Goal: Use online tool/utility: Utilize a website feature to perform a specific function

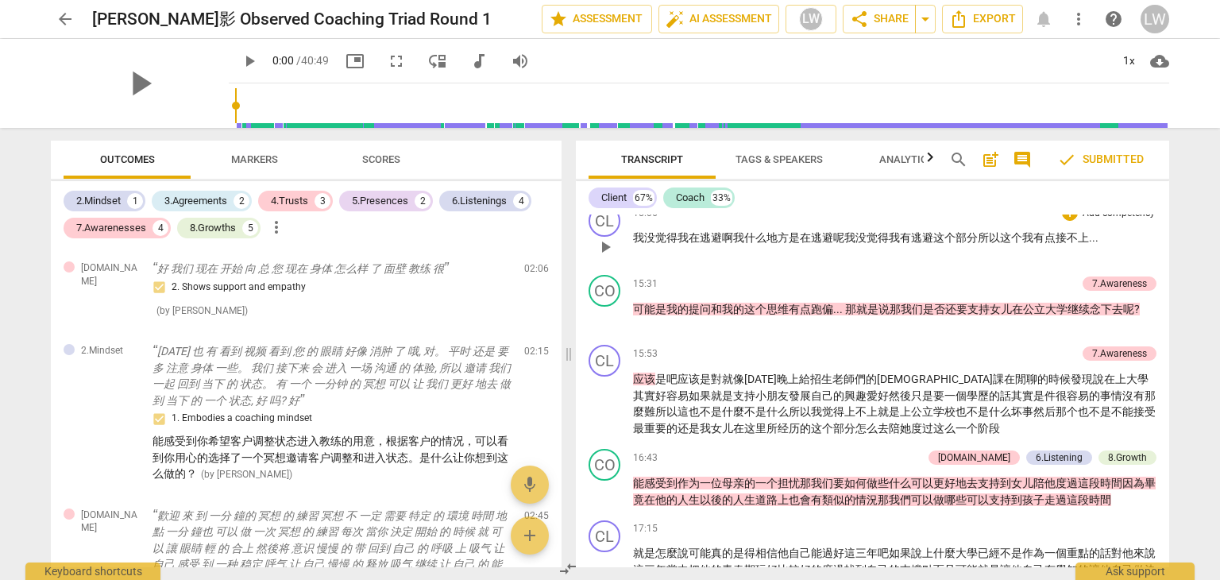
scroll to position [2873, 0]
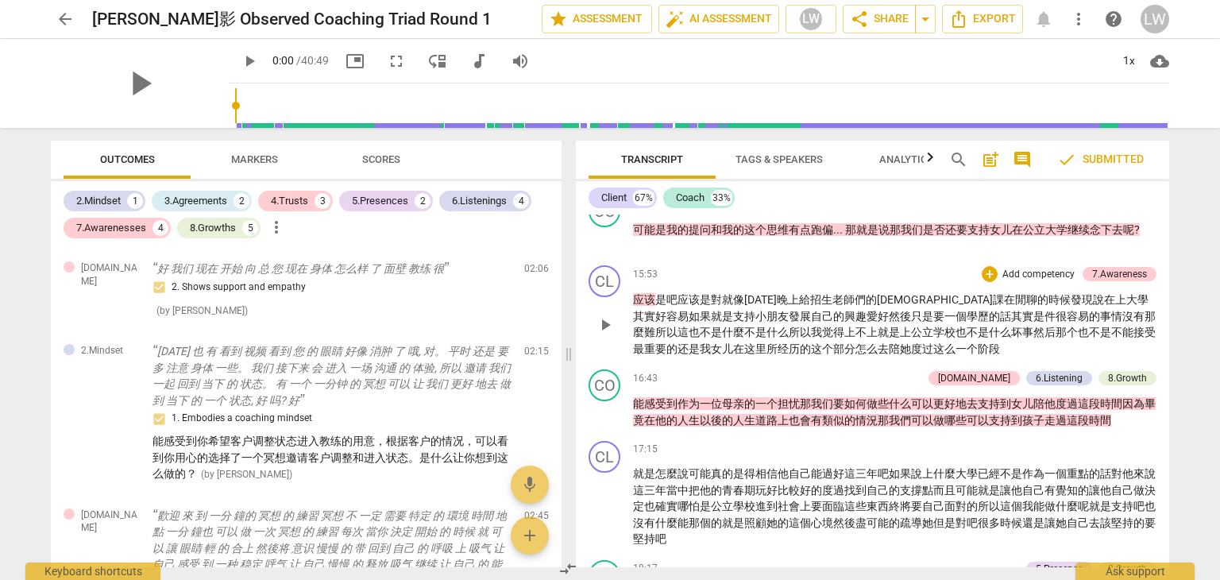
click at [748, 293] on p "应该 是 吧 应该 是 對 就 像 [DATE]晚上 給 招生 老師們 的 那堂 課 在 閒聊 的 時候 發現 說 在 上 大學 其實 好容易 如果 就是 支…" at bounding box center [895, 324] width 524 height 65
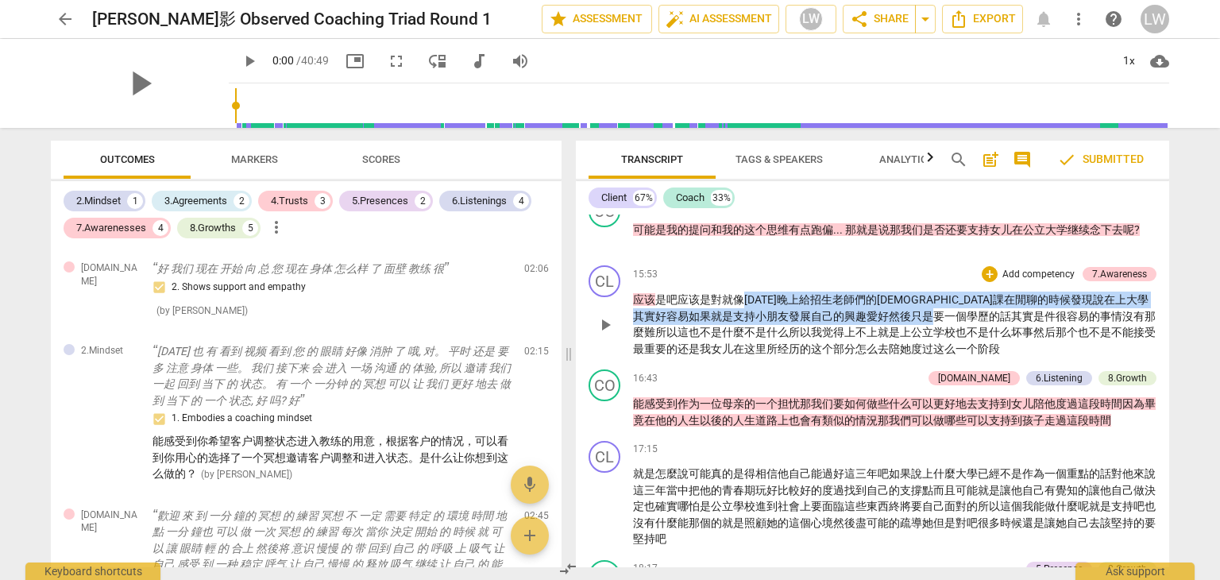
drag, startPoint x: 748, startPoint y: 293, endPoint x: 791, endPoint y: 294, distance: 42.9
click at [807, 302] on p "应该 是 吧 应该 是 對 就 像 [DATE]晚上 給 招生 老師們 的 那堂 課 在 閒聊 的 時候 發現 說 在 上 大學 其實 好容易 如果 就是 支…" at bounding box center [895, 324] width 524 height 65
click at [789, 294] on p "应该 是 吧 应该 是 對 就 像 [DATE]晚上 給 招生 老師們 的 那堂 課 在 閒聊 的 時候 發現 說 在 上 大學 其實 好容易 如果 就是 支…" at bounding box center [895, 324] width 524 height 65
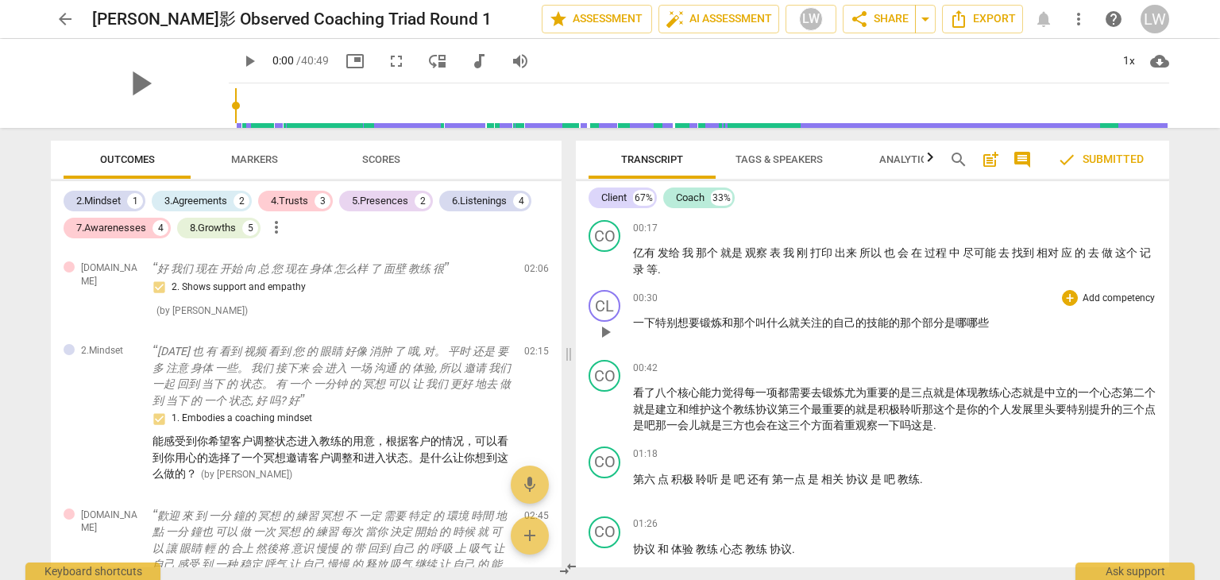
scroll to position [318, 0]
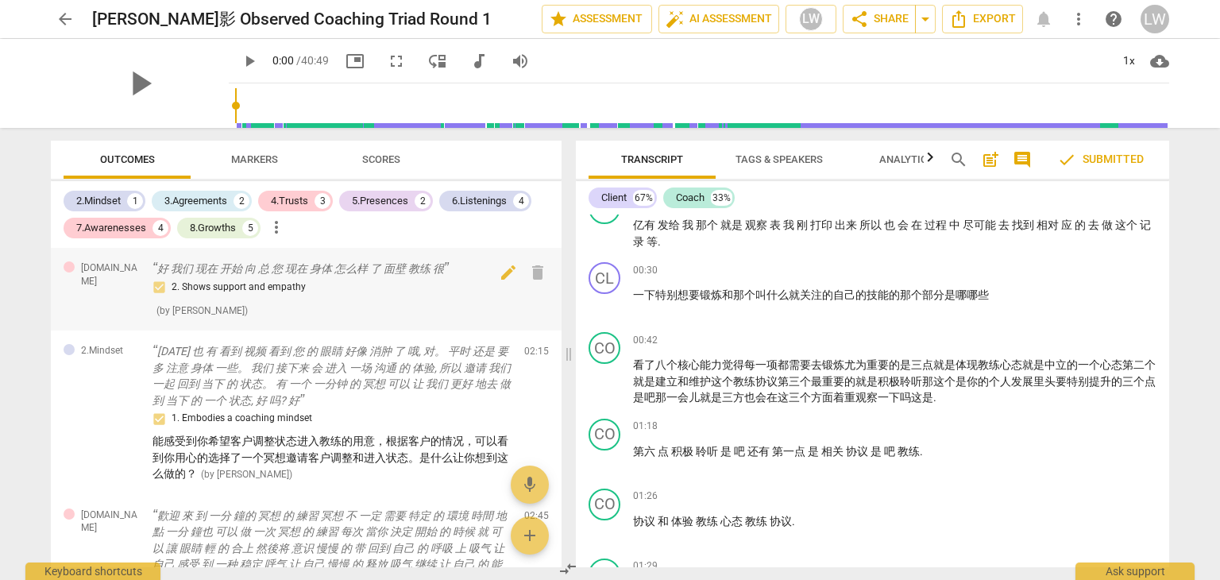
click at [335, 274] on p "好 我们 现在 开始 向 总 您 现在 身体 怎么样 了 面壁 教练 很" at bounding box center [332, 269] width 359 height 17
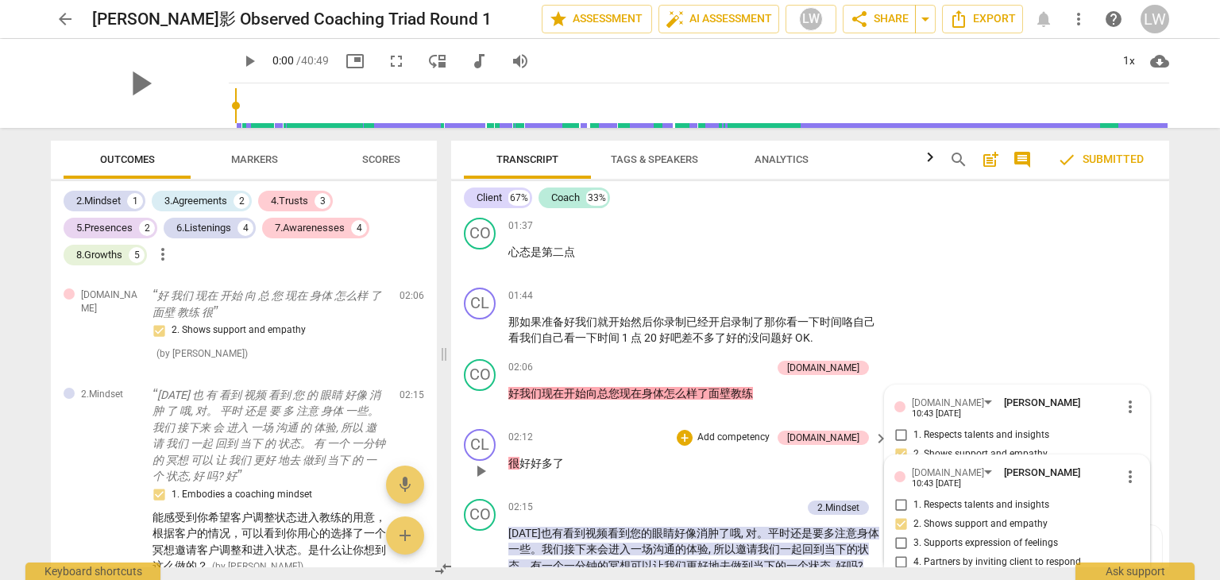
scroll to position [813, 0]
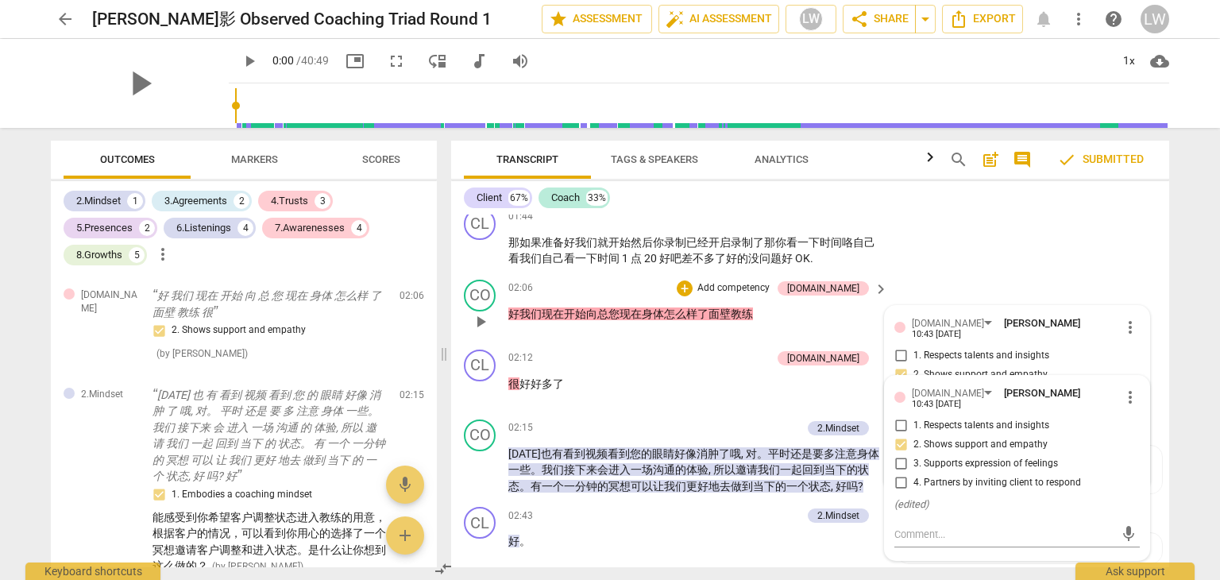
click at [768, 285] on p "Add competency" at bounding box center [733, 288] width 75 height 14
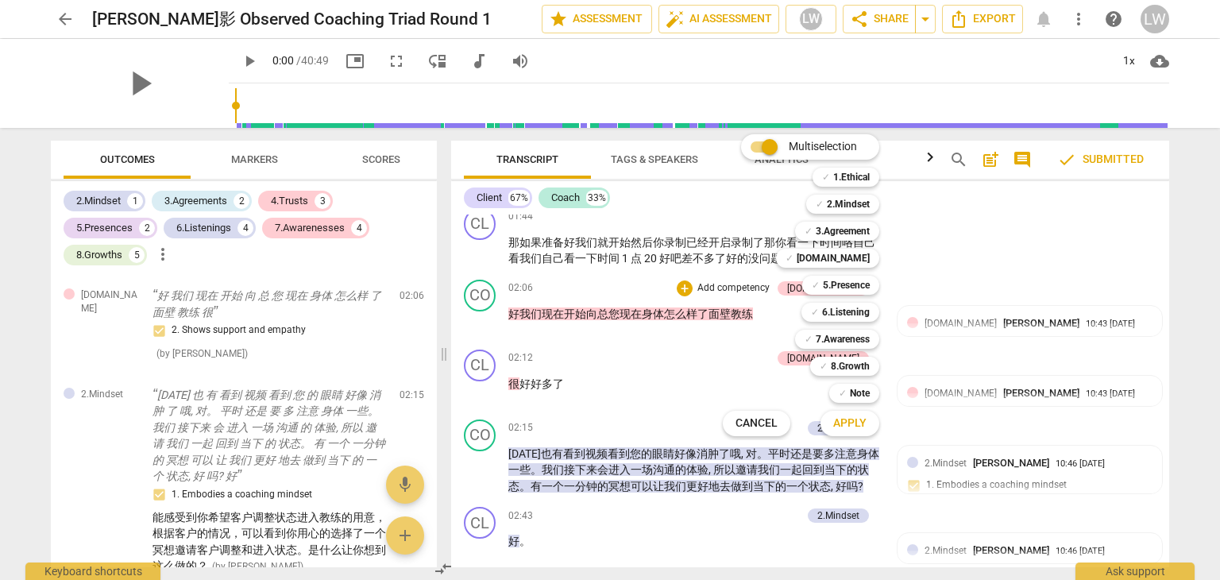
click at [762, 337] on div "Multiselection m ✓ 1.Ethical 1 ✓ 2.Mindset 2 ✓ 3.Agreement 3 ✓ [DOMAIN_NAME] 4 …" at bounding box center [813, 285] width 193 height 310
click at [714, 345] on div at bounding box center [610, 290] width 1220 height 580
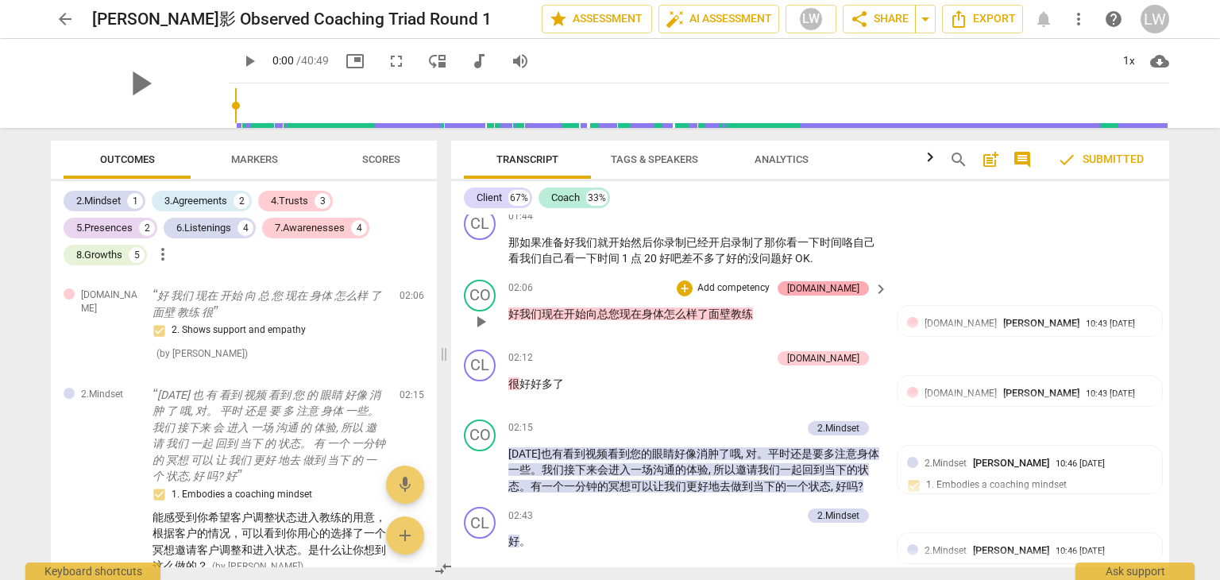
click at [837, 284] on div "[DOMAIN_NAME]" at bounding box center [823, 288] width 72 height 14
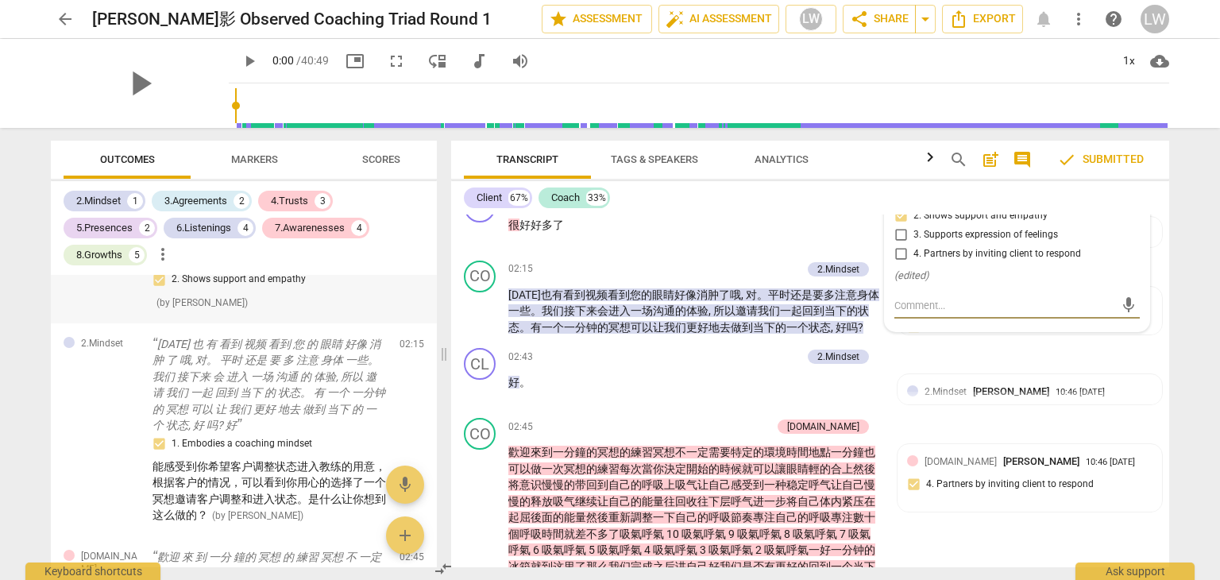
scroll to position [79, 0]
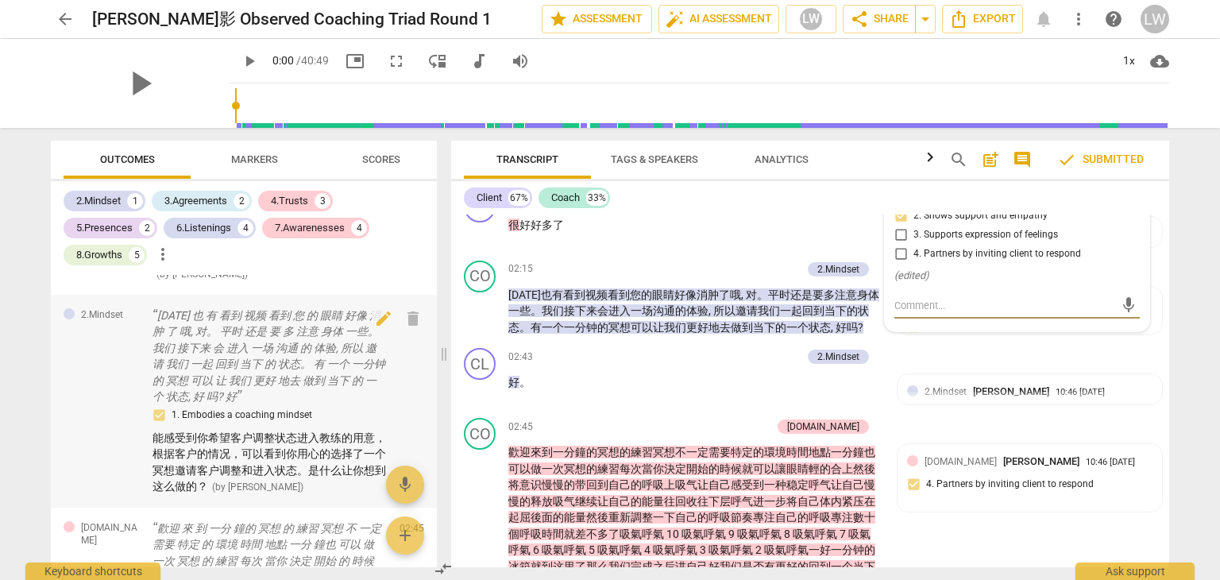
click at [283, 354] on p "[DATE] 也 有 看到 视频 看到 您 的 眼睛 好像 消肿 了 哦, 对。 平时 还是 要 多 注意 身体 一些。 我们 接下来 会 进入 一场 沟通 …" at bounding box center [270, 357] width 234 height 98
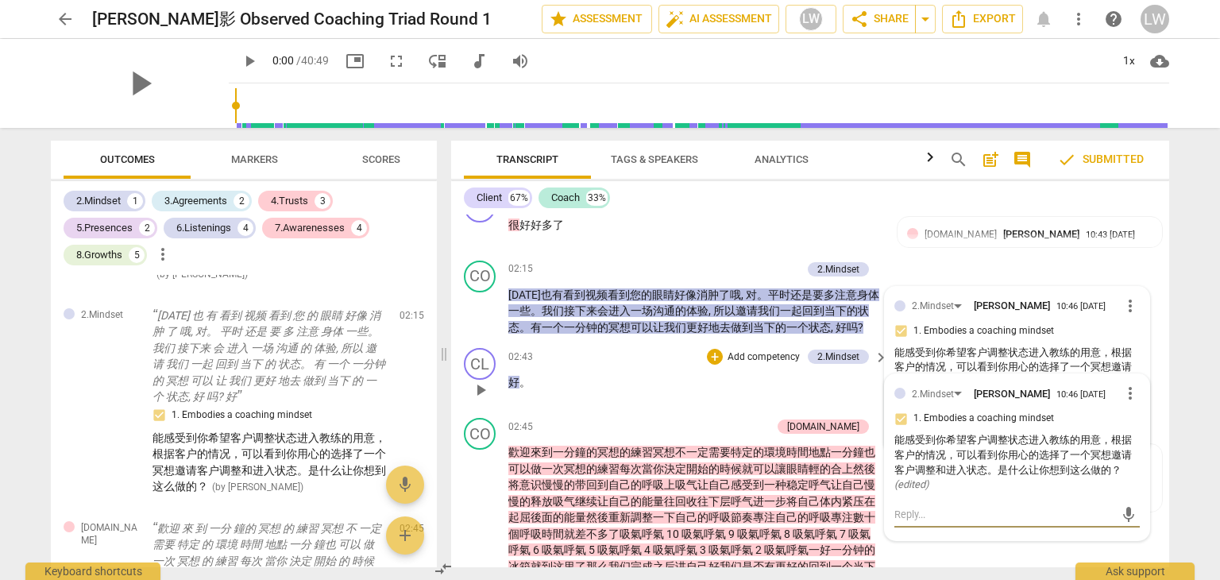
click at [915, 512] on textarea at bounding box center [1005, 514] width 220 height 15
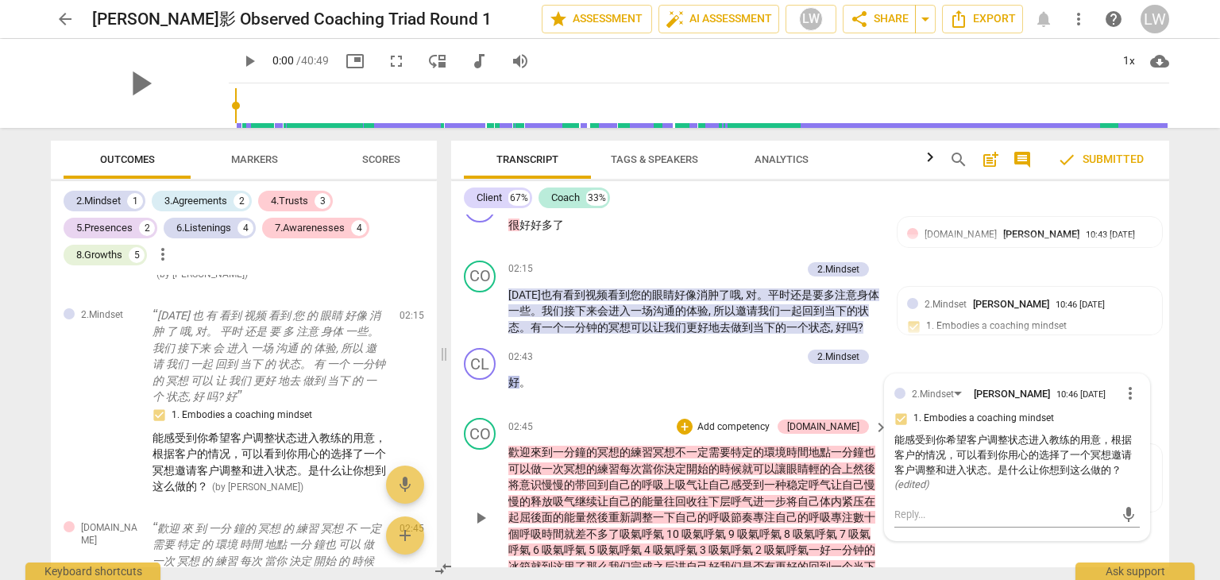
click at [692, 418] on div "02:45 + Add competency [DOMAIN_NAME] keyboard_arrow_right" at bounding box center [699, 426] width 381 height 17
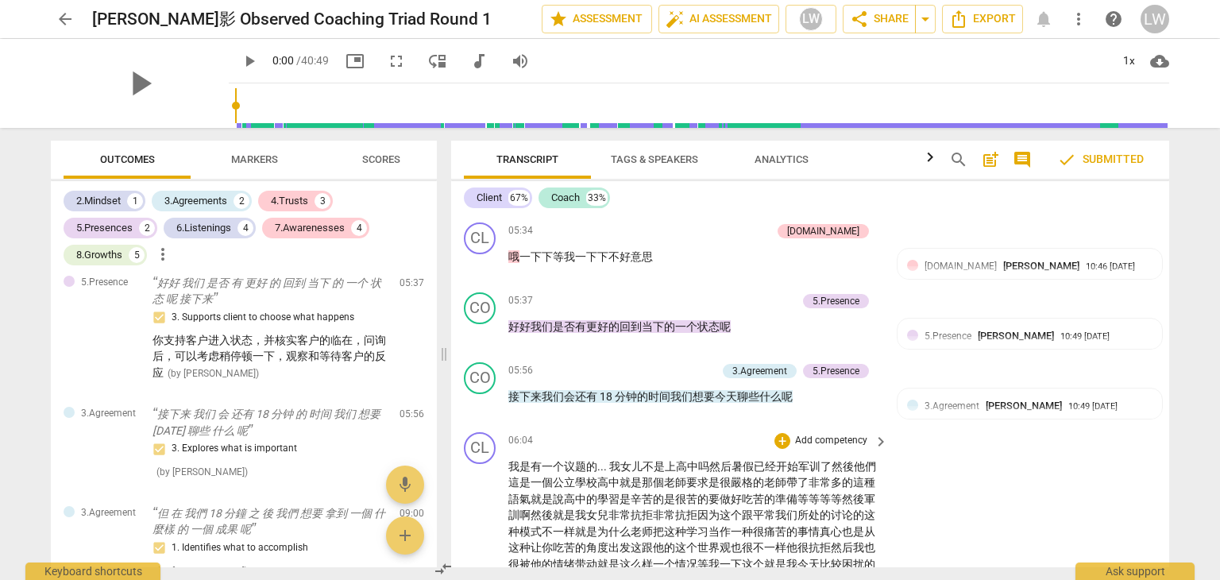
scroll to position [1369, 0]
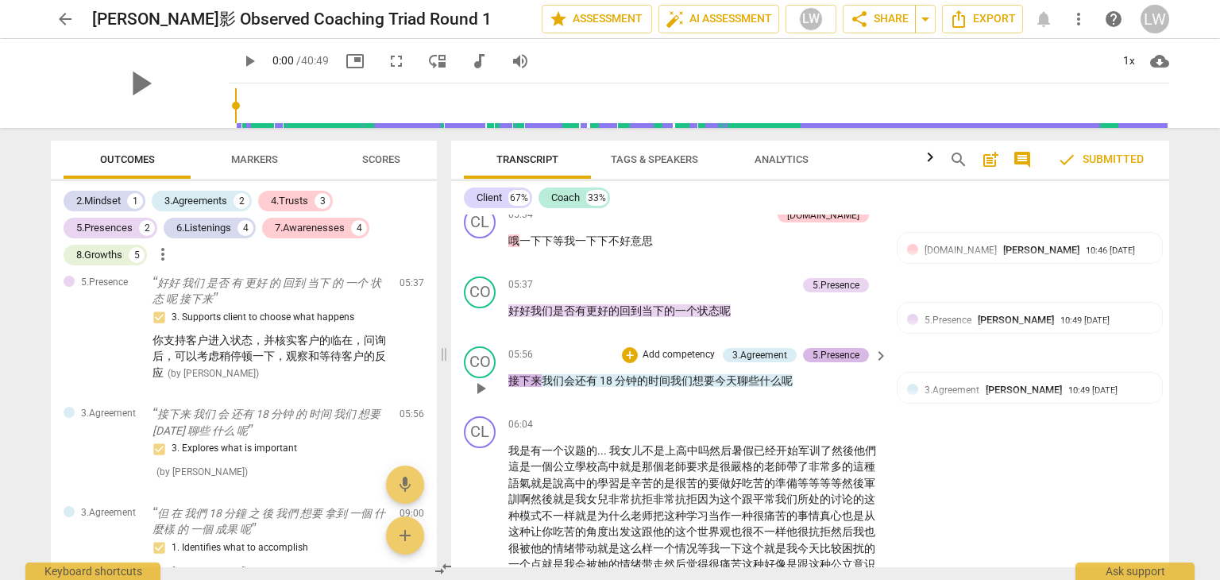
click at [847, 348] on div "5.Presence" at bounding box center [836, 355] width 47 height 14
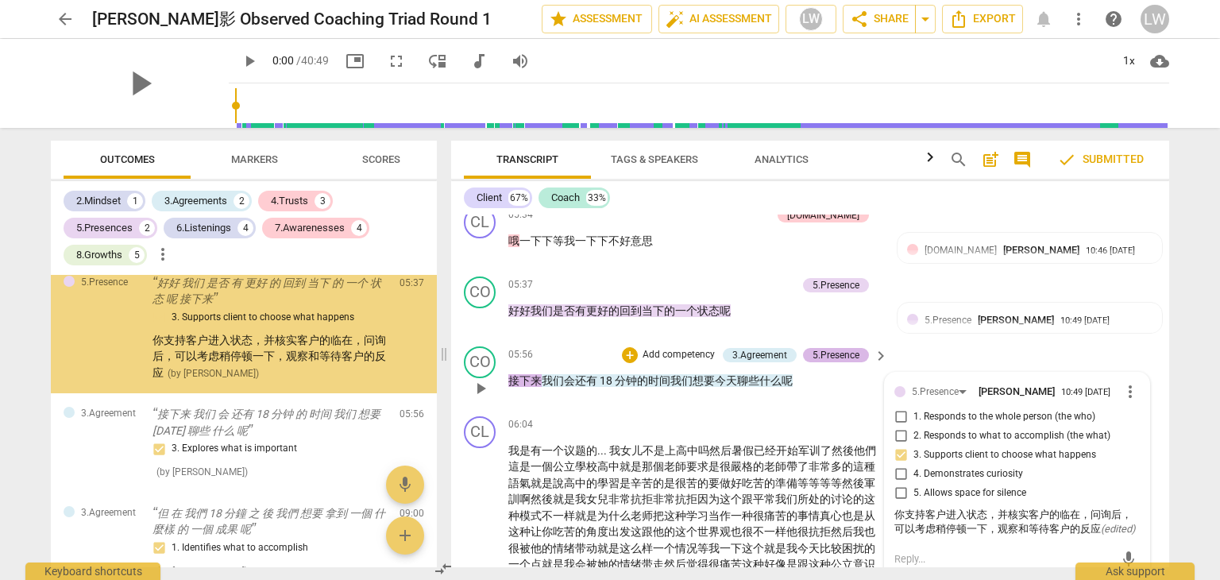
scroll to position [559, 0]
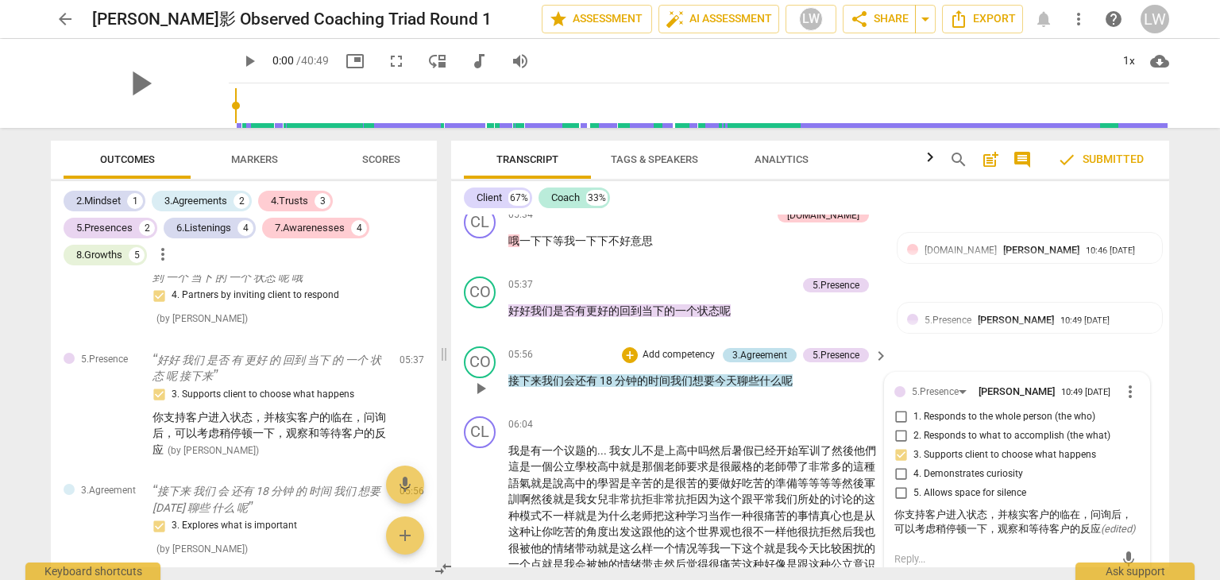
click at [764, 352] on div "3.Agreement" at bounding box center [760, 355] width 55 height 14
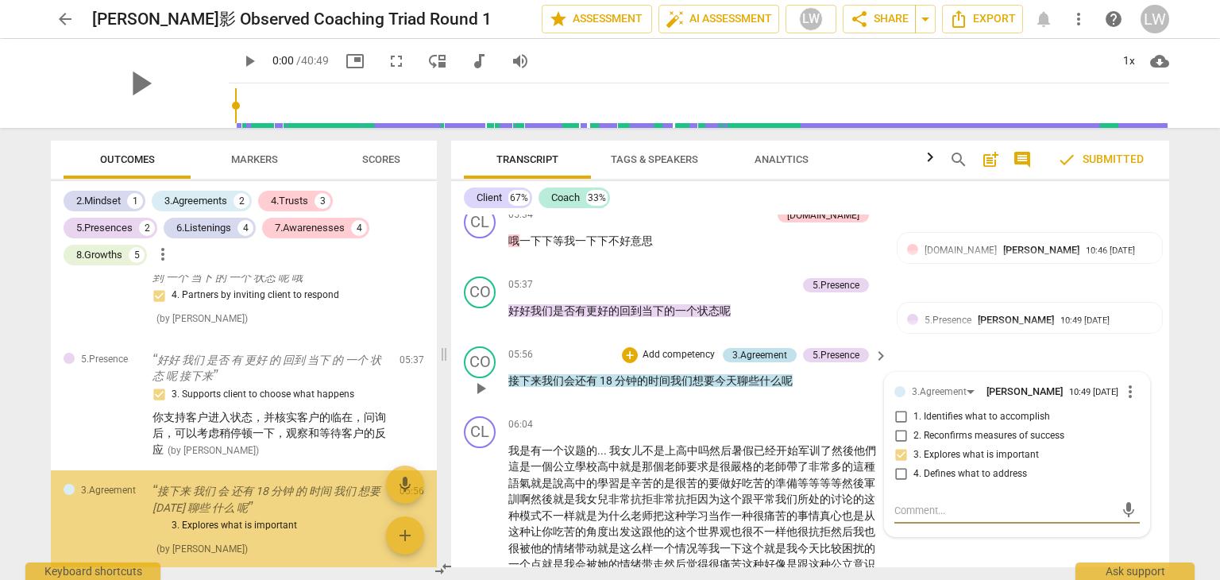
scroll to position [674, 0]
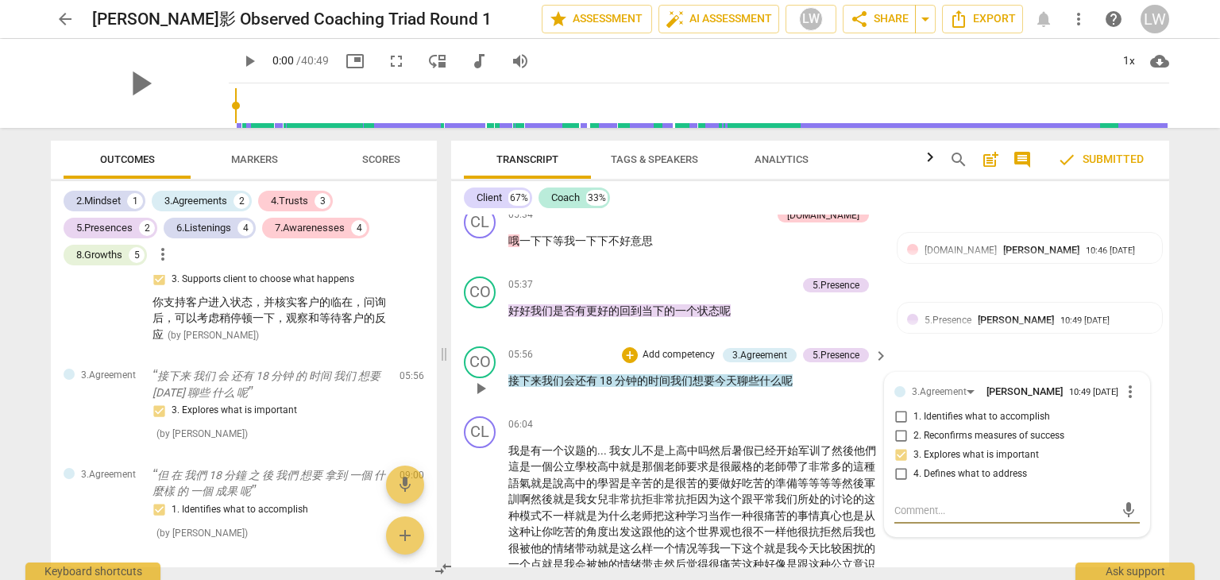
click at [681, 348] on p "Add competency" at bounding box center [678, 355] width 75 height 14
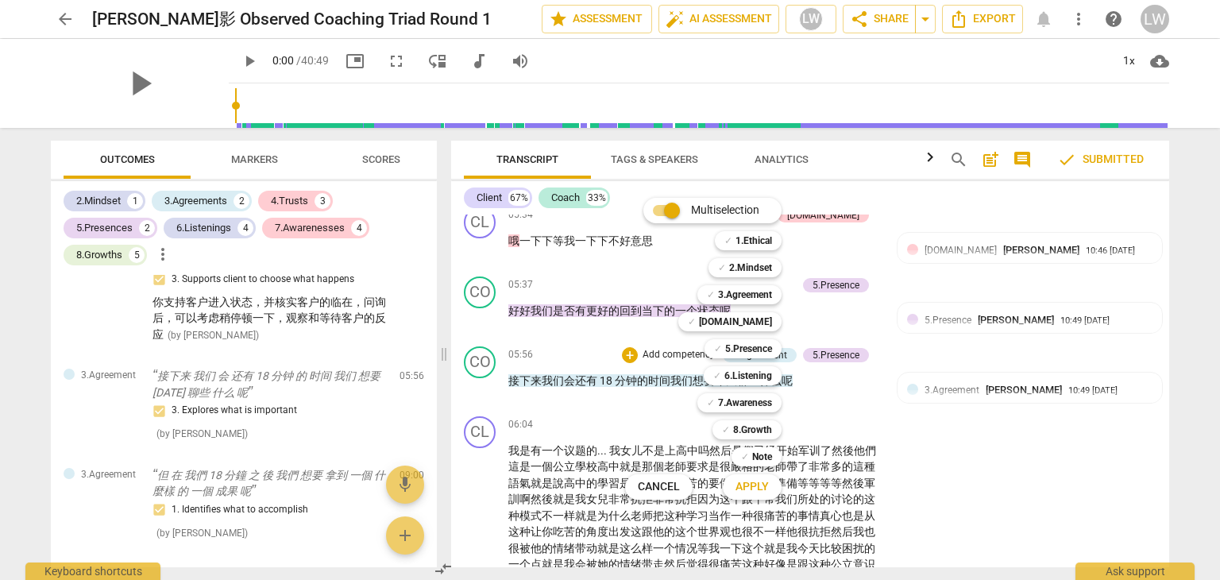
click at [596, 404] on div at bounding box center [610, 290] width 1220 height 580
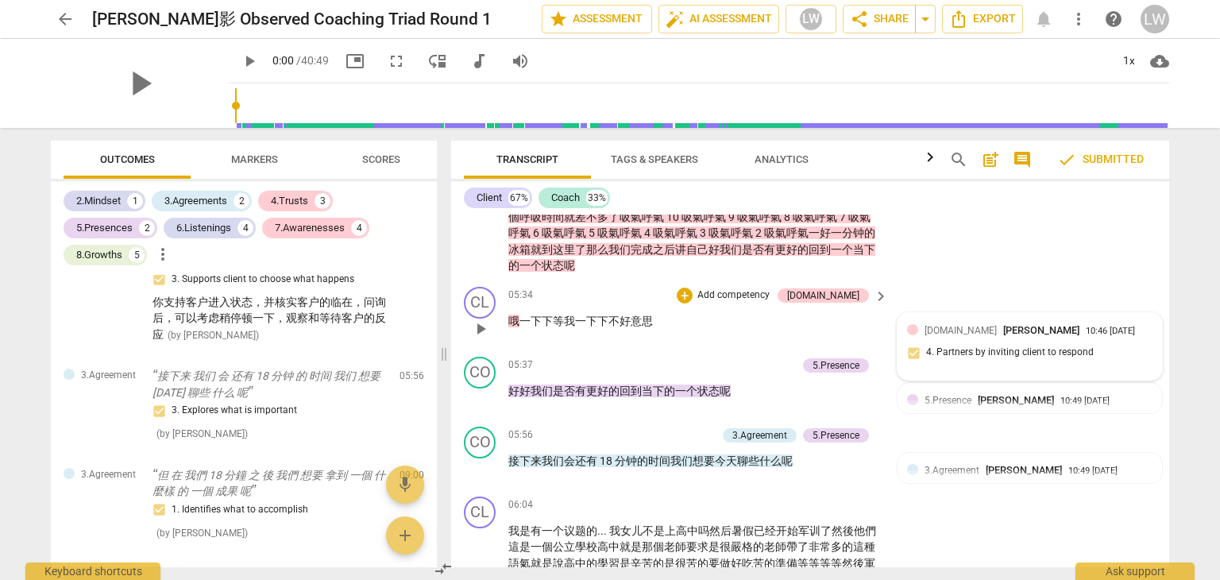
scroll to position [1210, 0]
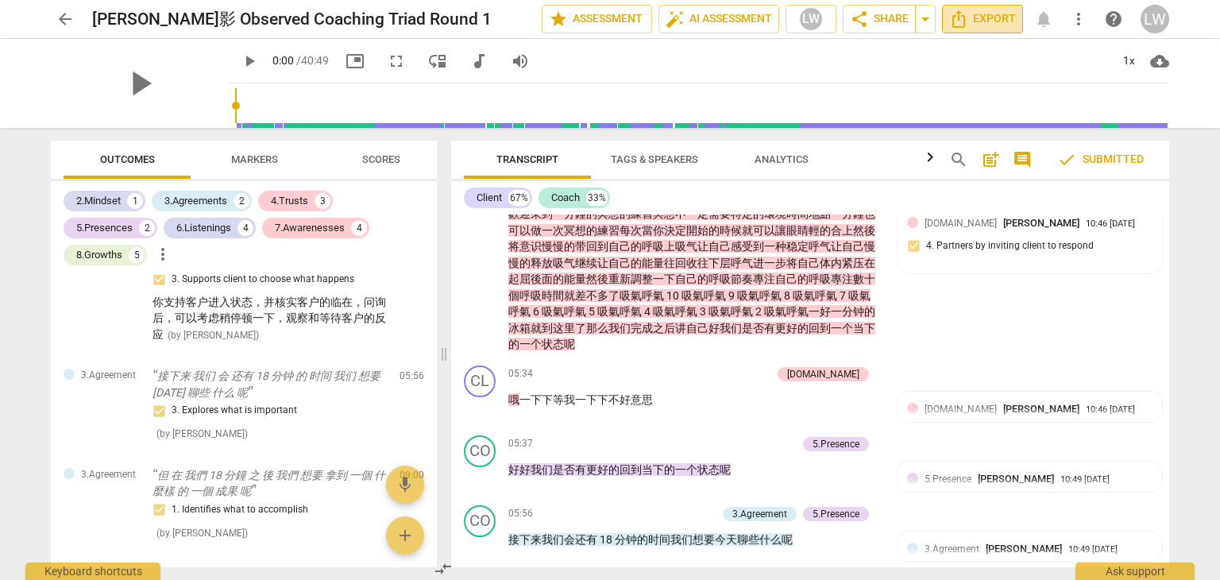
click at [994, 20] on span "Export" at bounding box center [983, 19] width 67 height 19
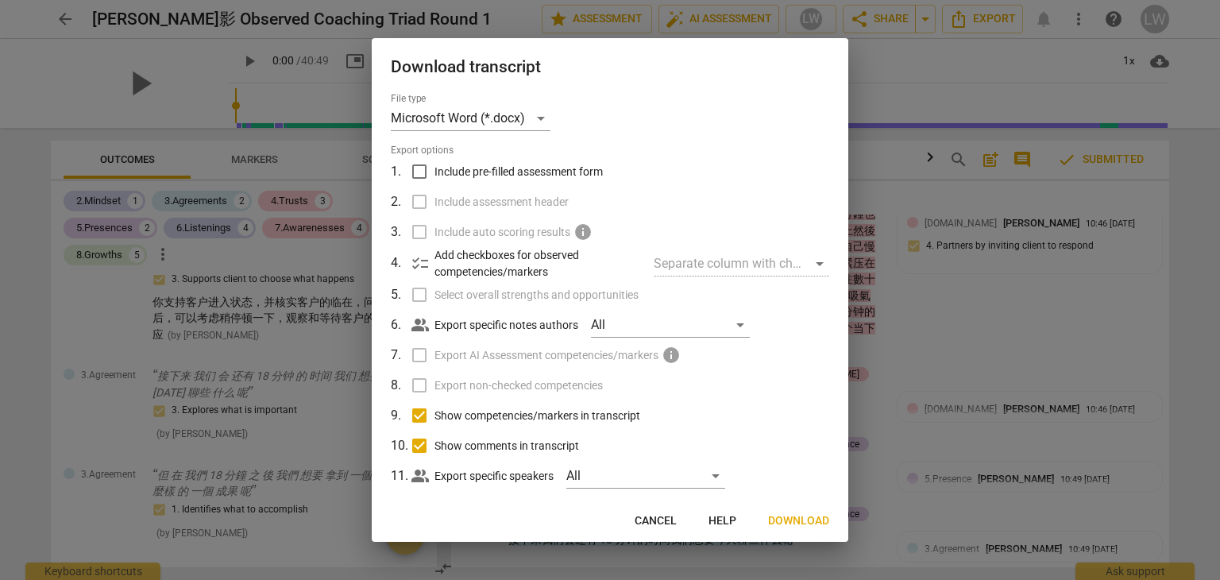
click at [793, 516] on span "Download" at bounding box center [798, 521] width 61 height 16
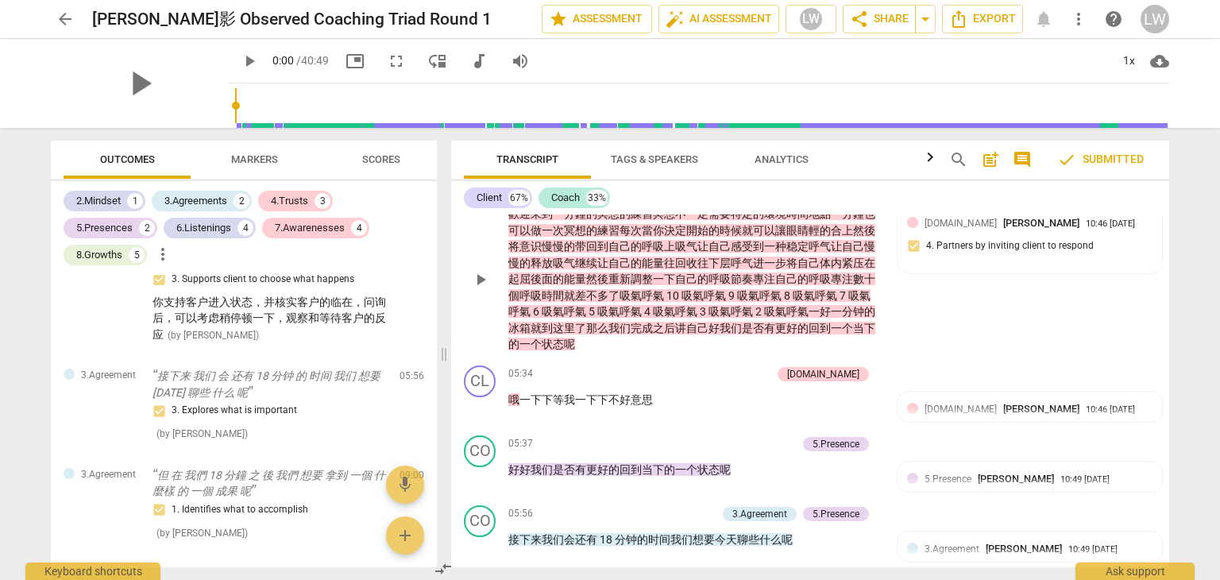
click at [480, 273] on span "play_arrow" at bounding box center [480, 279] width 19 height 19
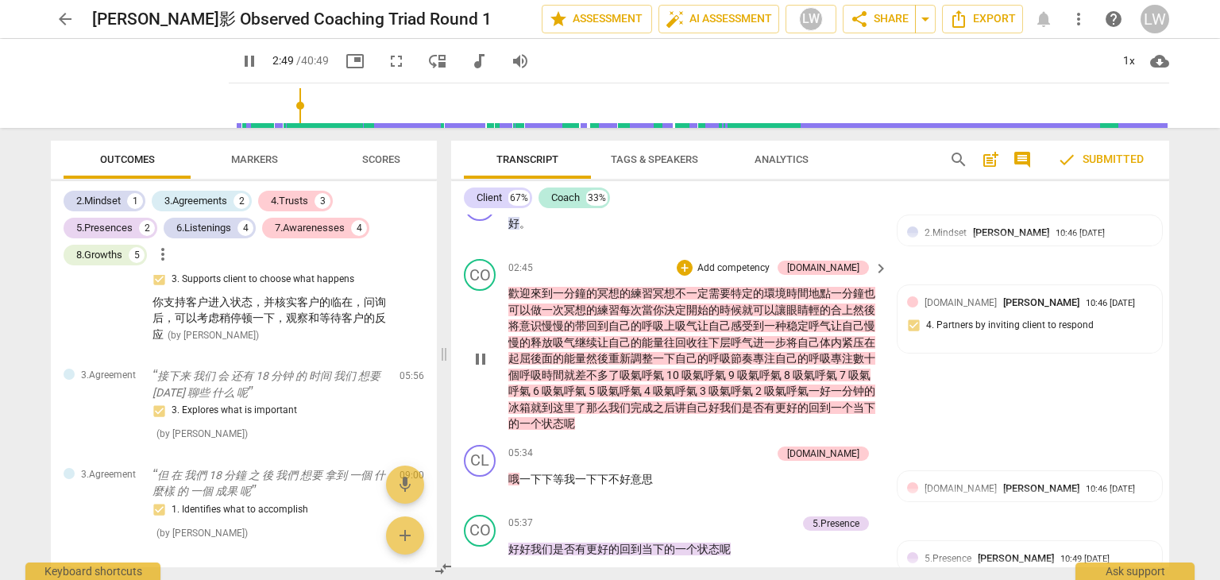
click at [481, 357] on span "pause" at bounding box center [480, 359] width 19 height 19
click at [482, 353] on span "play_arrow" at bounding box center [480, 359] width 19 height 19
click at [484, 351] on span "pause" at bounding box center [480, 359] width 19 height 19
click at [976, 68] on div "play_arrow 2:52 / 40:49 picture_in_picture fullscreen move_down audiotrack volu…" at bounding box center [699, 61] width 941 height 44
click at [899, 36] on div "arrow_back [PERSON_NAME]影 Observed Coaching Triad Round 1 edit star Assessment …" at bounding box center [610, 19] width 1195 height 38
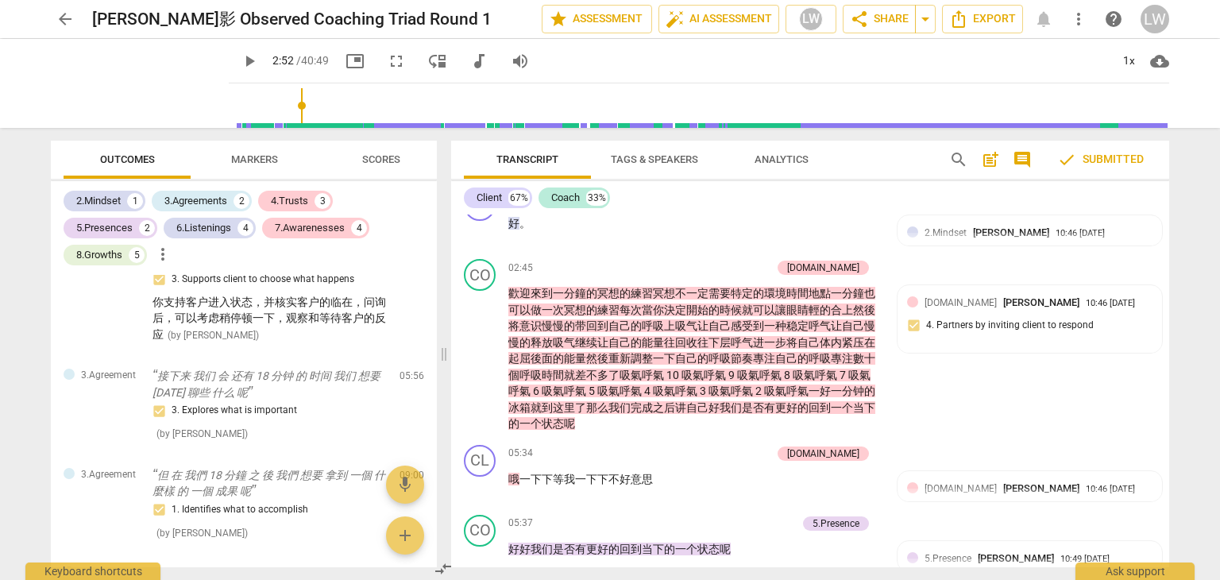
click at [868, 61] on div "play_arrow 2:52 / 40:49 picture_in_picture fullscreen move_down audiotrack volu…" at bounding box center [699, 61] width 941 height 44
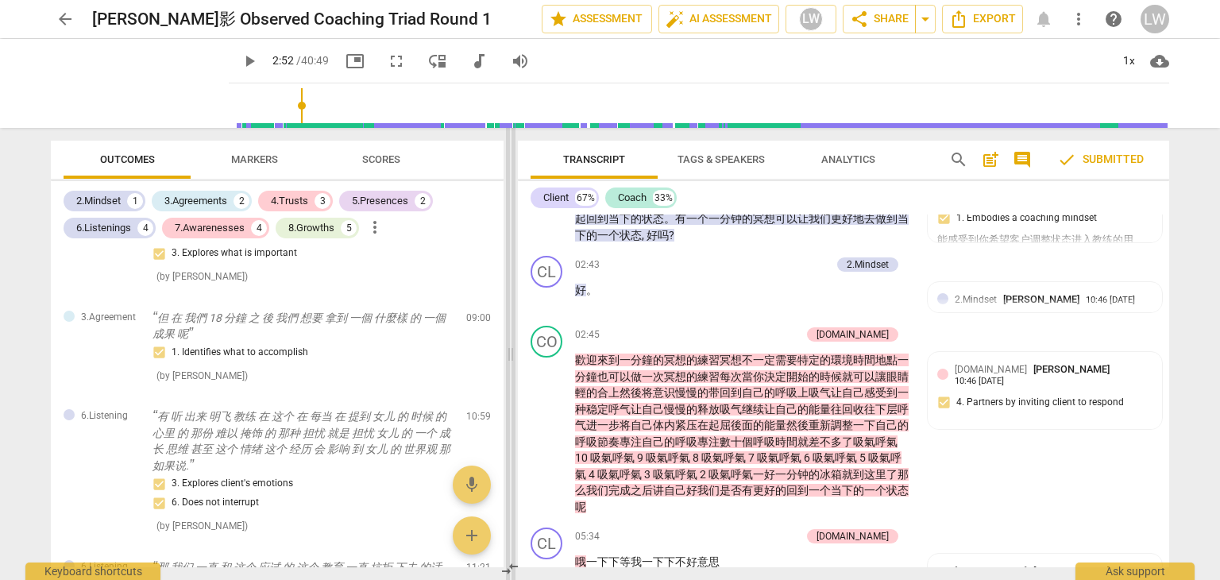
scroll to position [1198, 0]
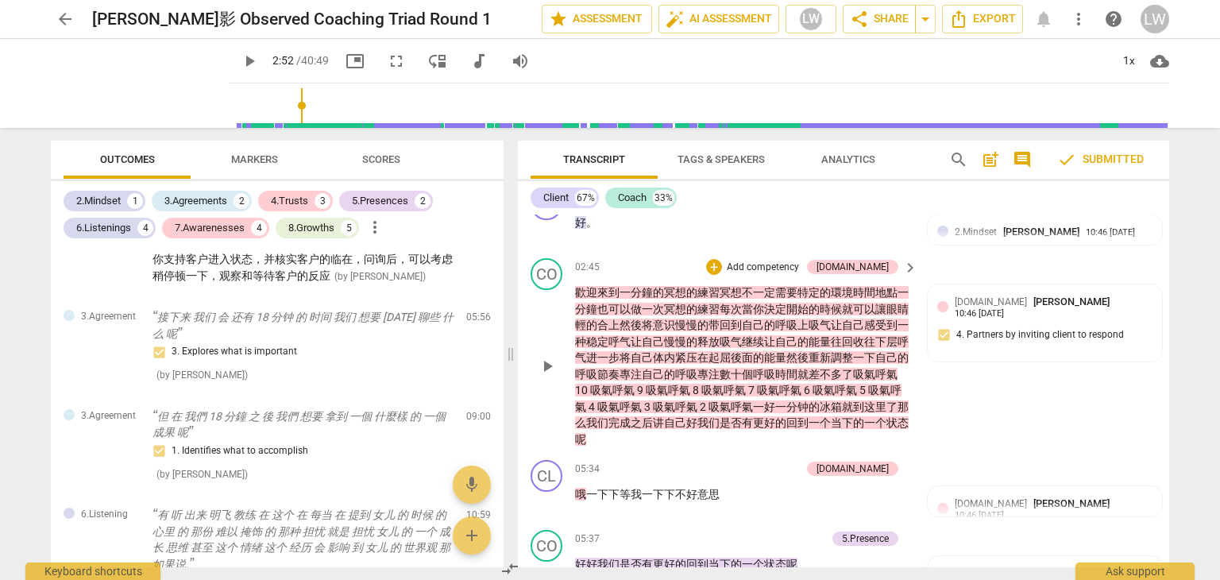
drag, startPoint x: 445, startPoint y: 354, endPoint x: 668, endPoint y: 258, distance: 242.8
click at [512, 354] on span at bounding box center [511, 354] width 10 height 452
click at [258, 157] on span "Markers" at bounding box center [254, 159] width 47 height 12
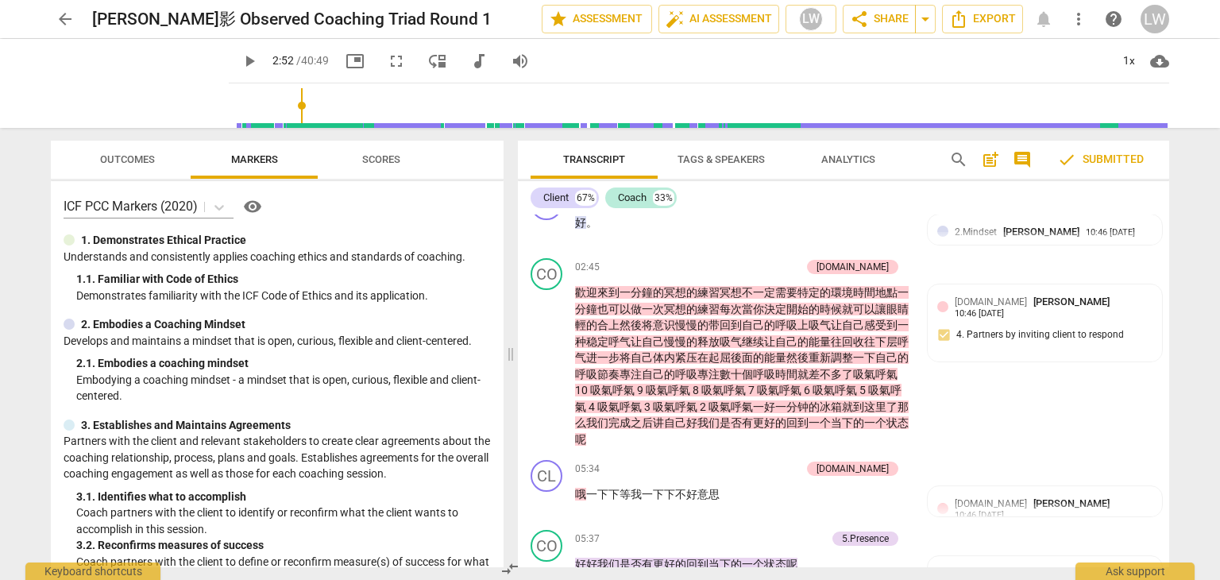
click at [385, 157] on span "Scores" at bounding box center [381, 159] width 38 height 12
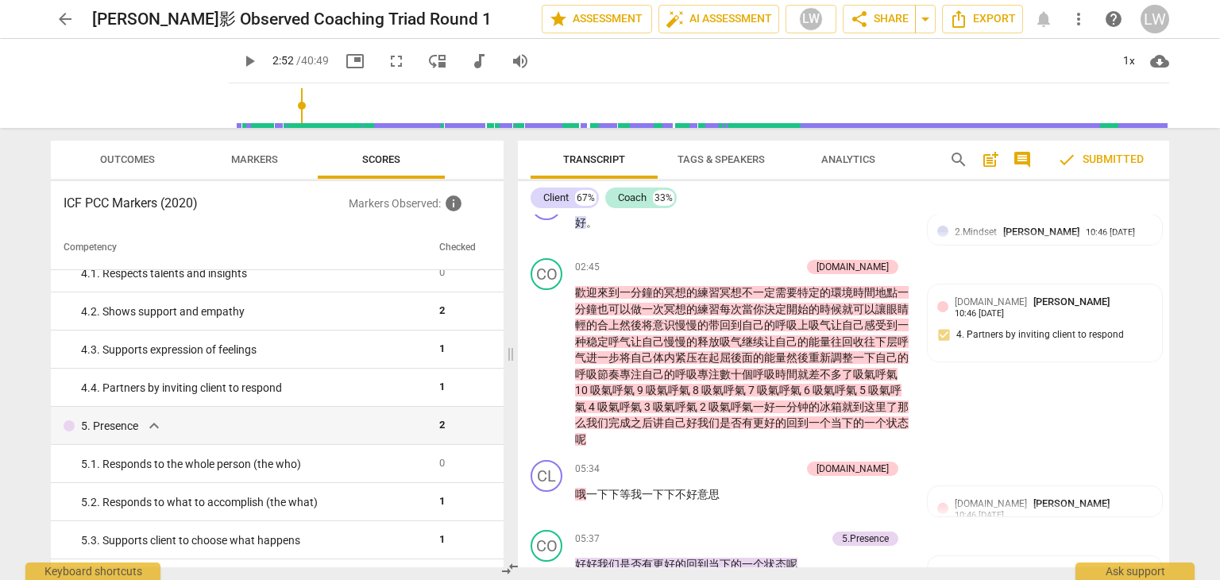
scroll to position [0, 0]
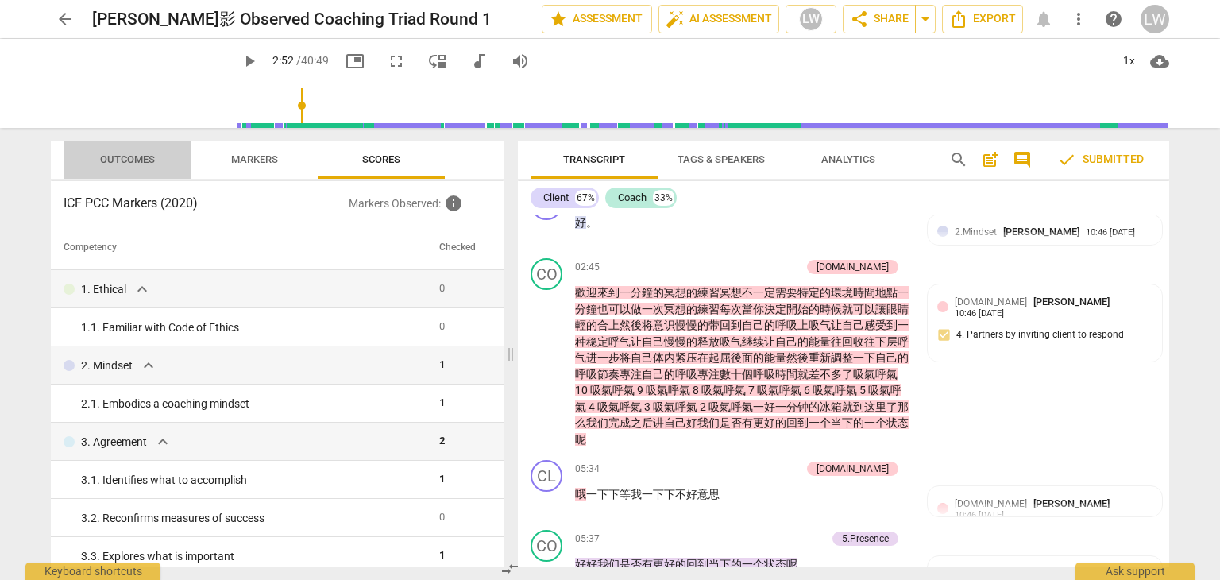
click at [125, 160] on span "Outcomes" at bounding box center [127, 159] width 55 height 12
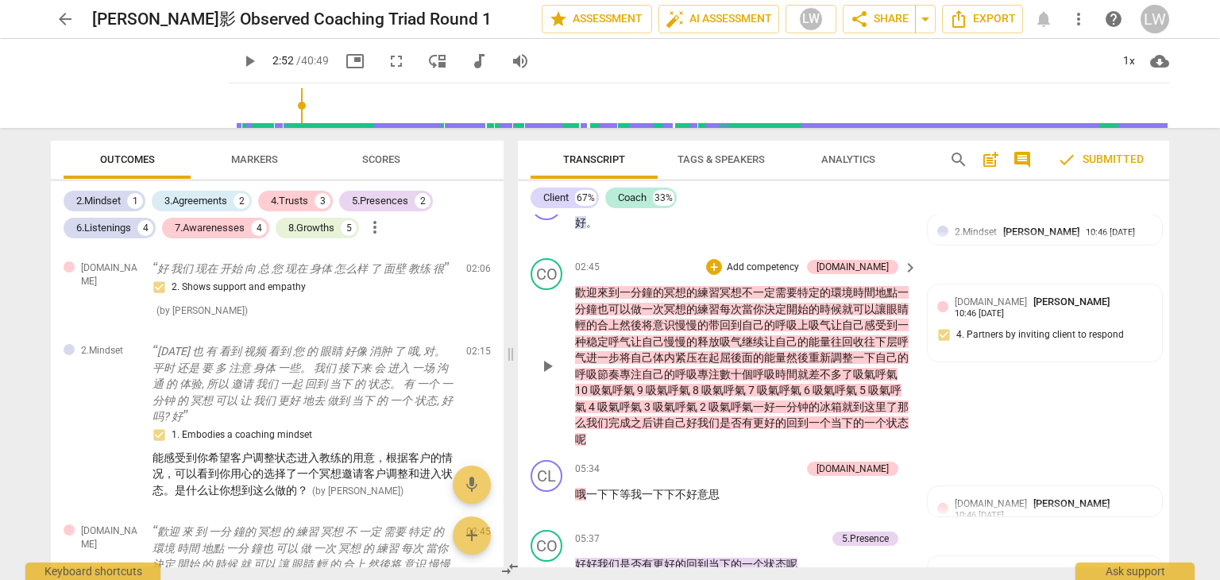
click at [791, 265] on p "Add competency" at bounding box center [762, 268] width 75 height 14
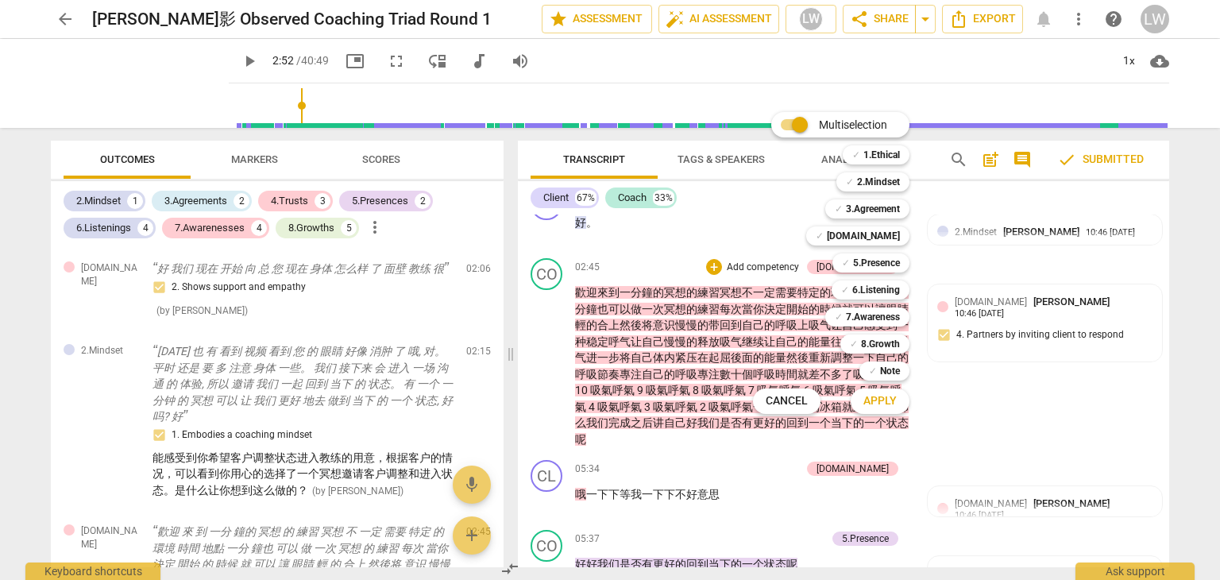
click at [680, 249] on div at bounding box center [610, 290] width 1220 height 580
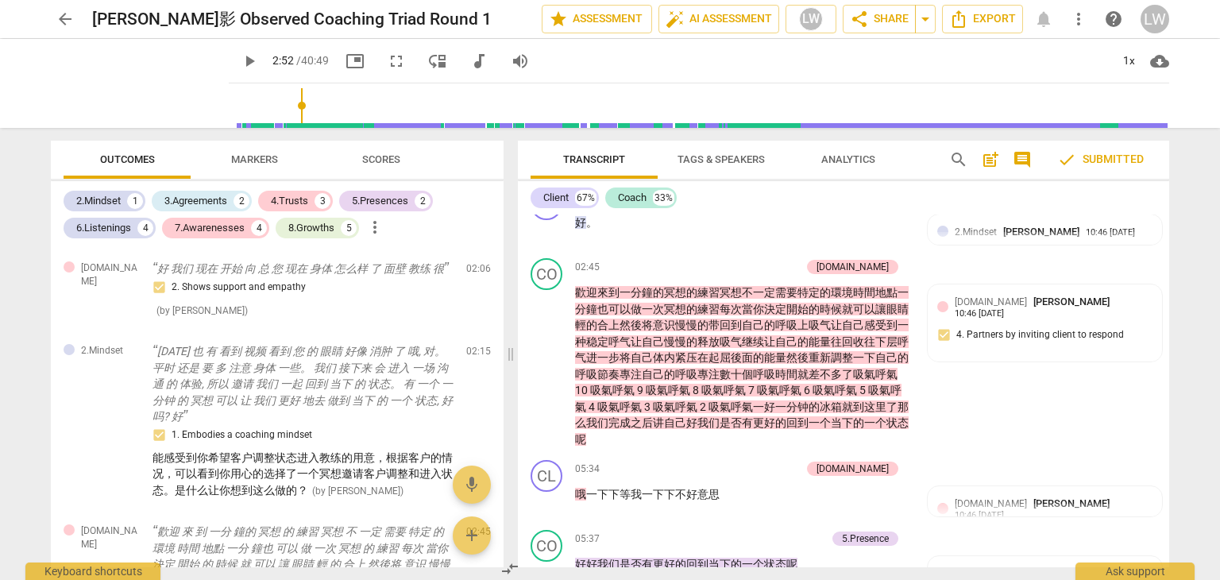
type input "172"
